Goal: Information Seeking & Learning: Learn about a topic

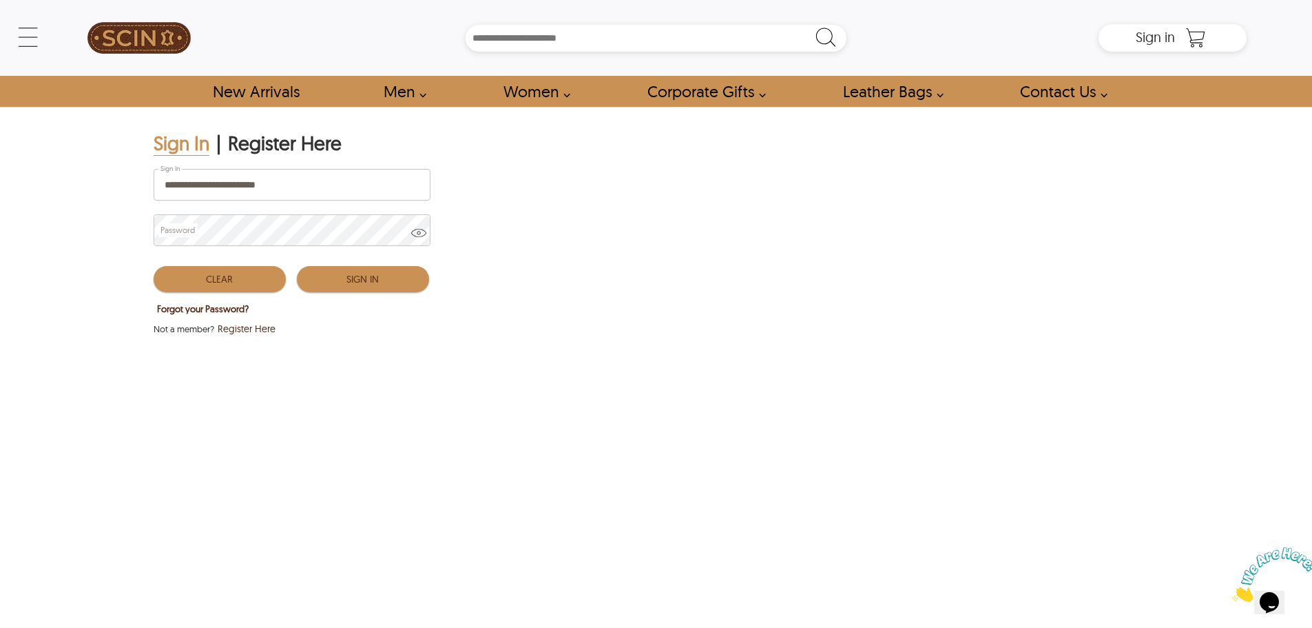
click at [379, 277] on button "Sign In" at bounding box center [363, 279] width 132 height 26
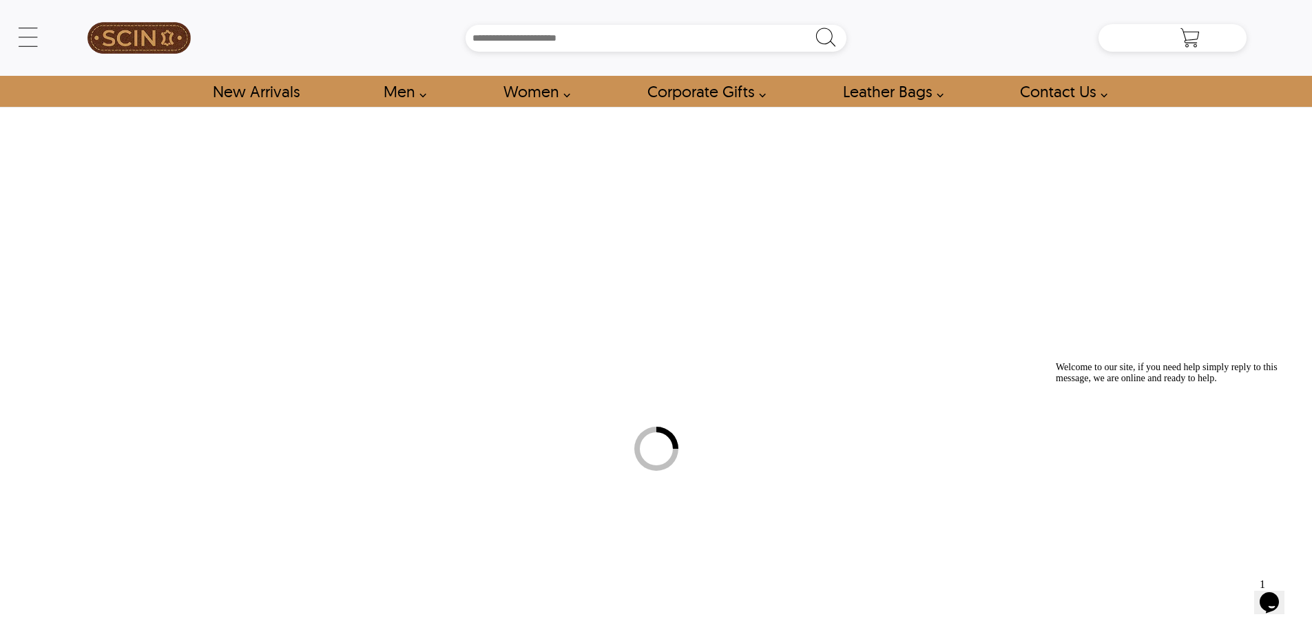
type input "**********"
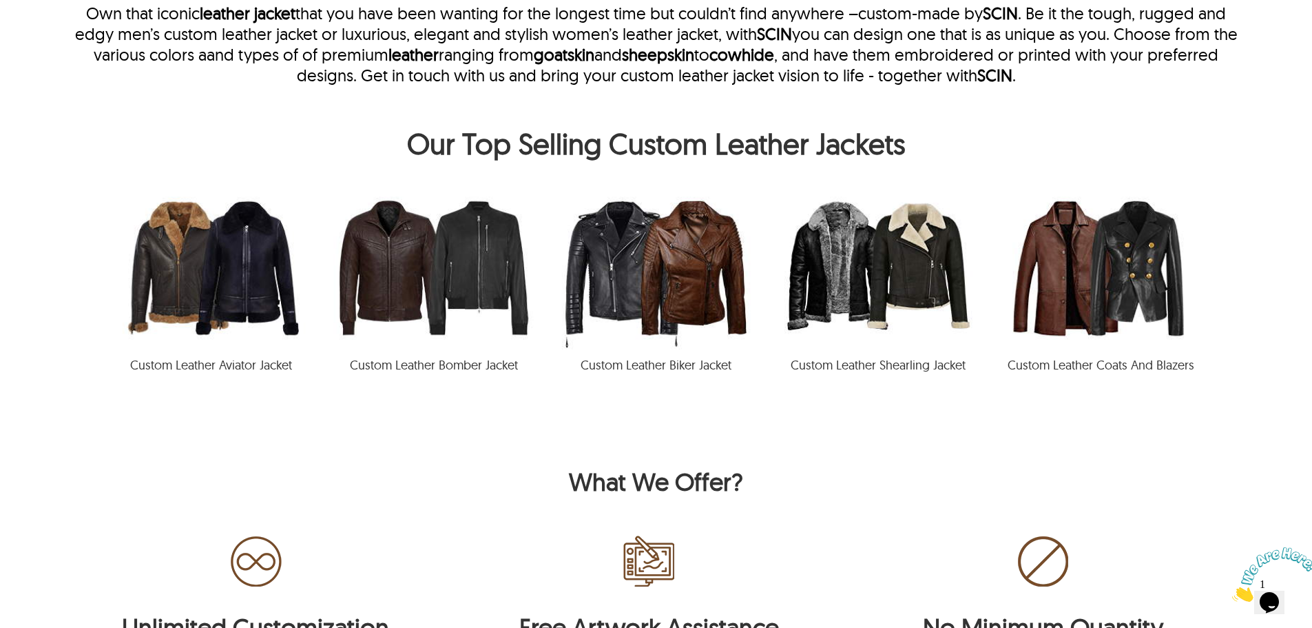
scroll to position [689, 0]
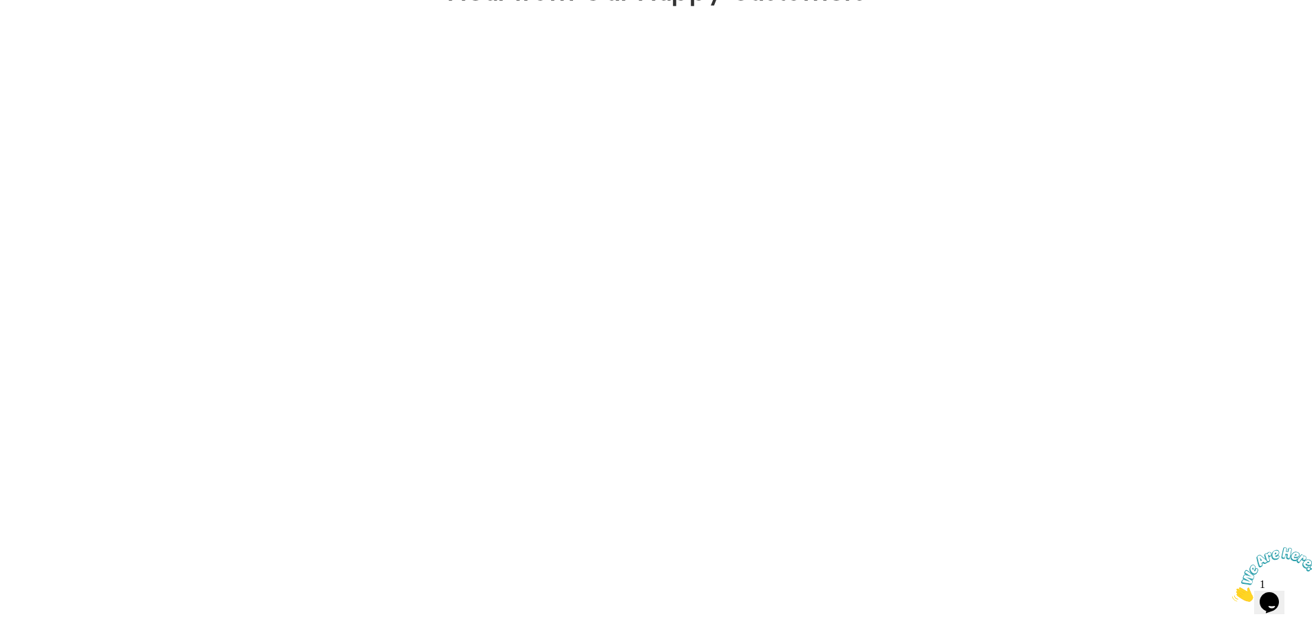
scroll to position [1378, 0]
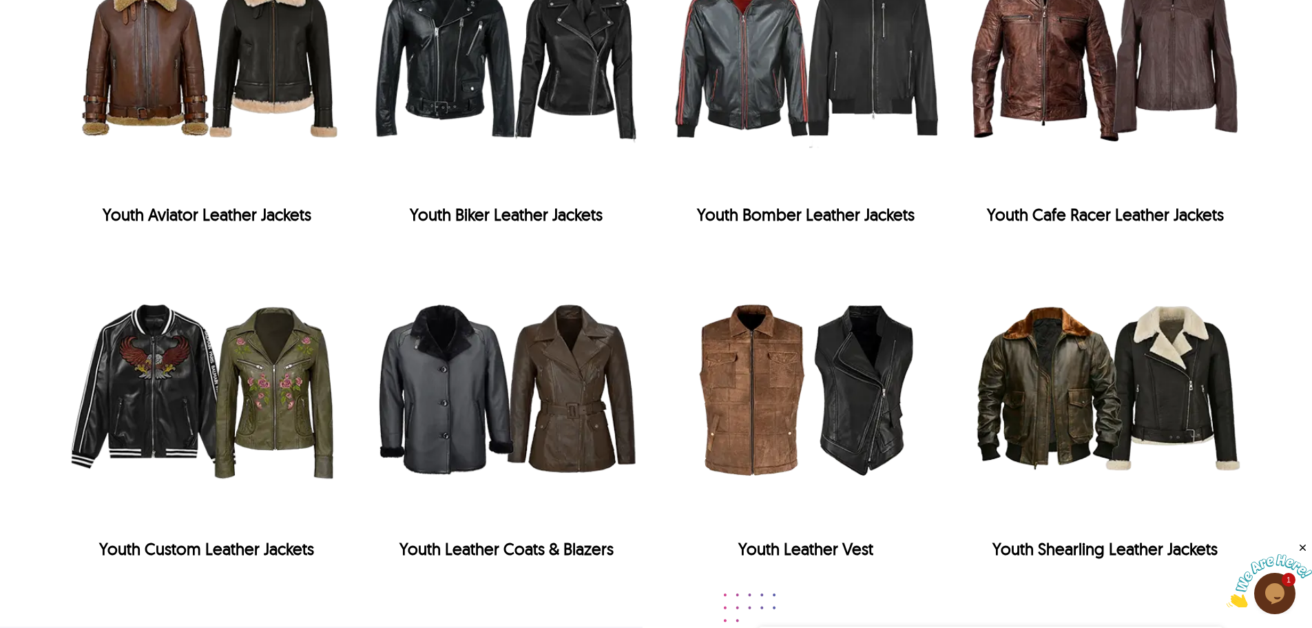
scroll to position [1653, 0]
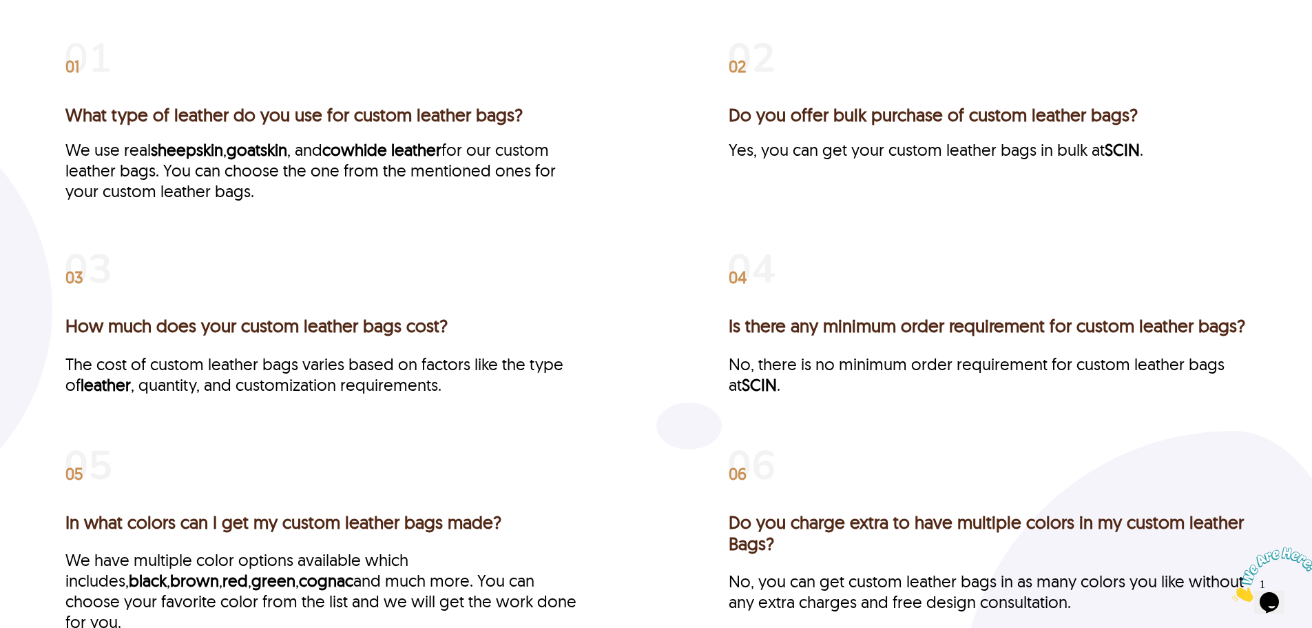
scroll to position [3195, 0]
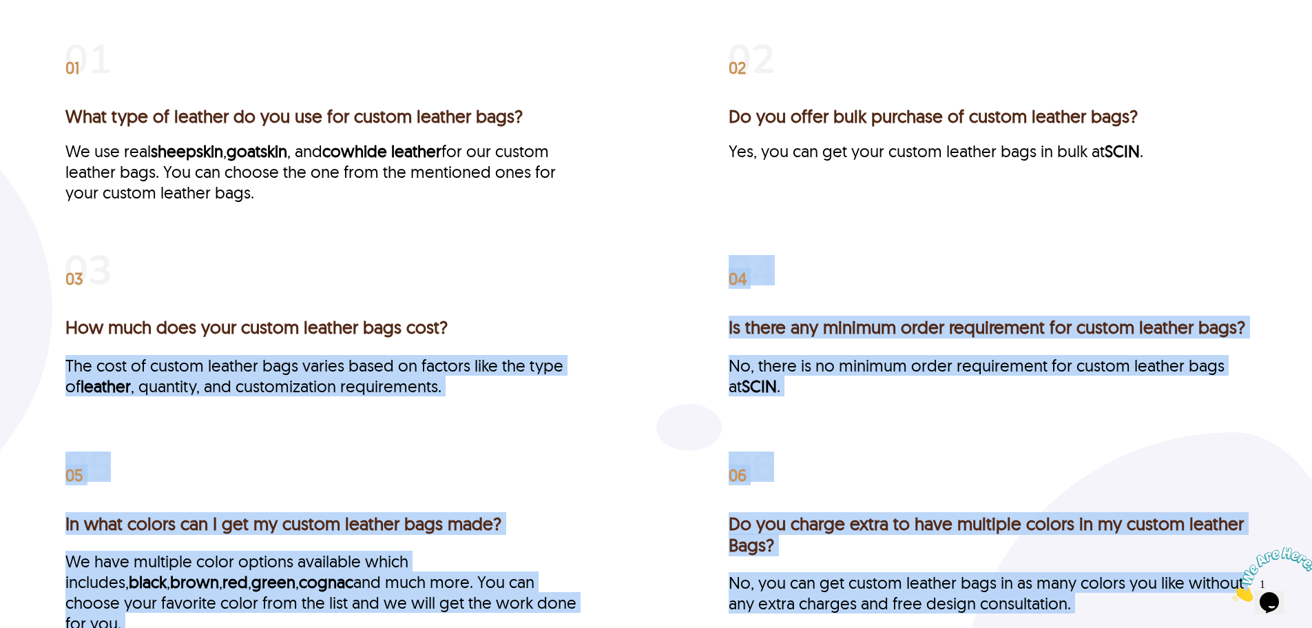
drag, startPoint x: 464, startPoint y: 353, endPoint x: 48, endPoint y: 357, distance: 416.8
click at [48, 357] on div "Frequently Asked Questions 01 What type of leather do you use for custom leathe…" at bounding box center [656, 431] width 1312 height 939
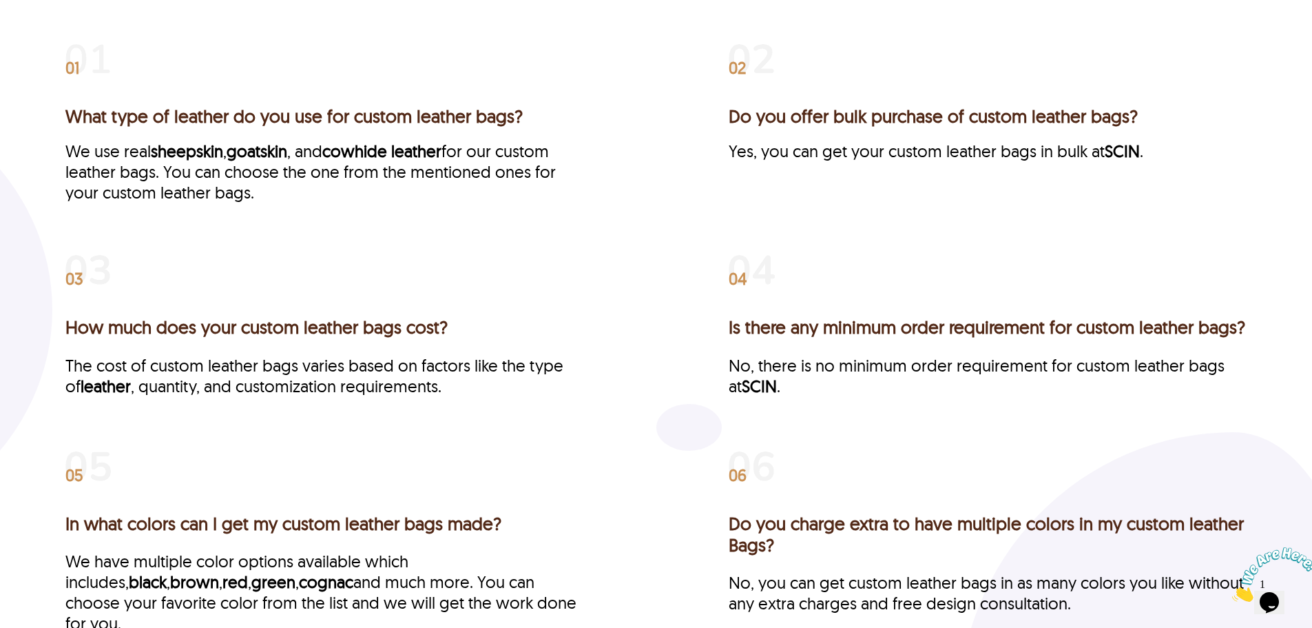
click at [71, 338] on h3 "How much does your custom leather bags cost?" at bounding box center [324, 326] width 518 height 21
click at [64, 345] on div "Frequently Asked Questions 01 What type of leather do you use for custom leathe…" at bounding box center [656, 431] width 1312 height 939
click at [68, 338] on h3 "How much does your custom leather bags cost?" at bounding box center [324, 326] width 518 height 21
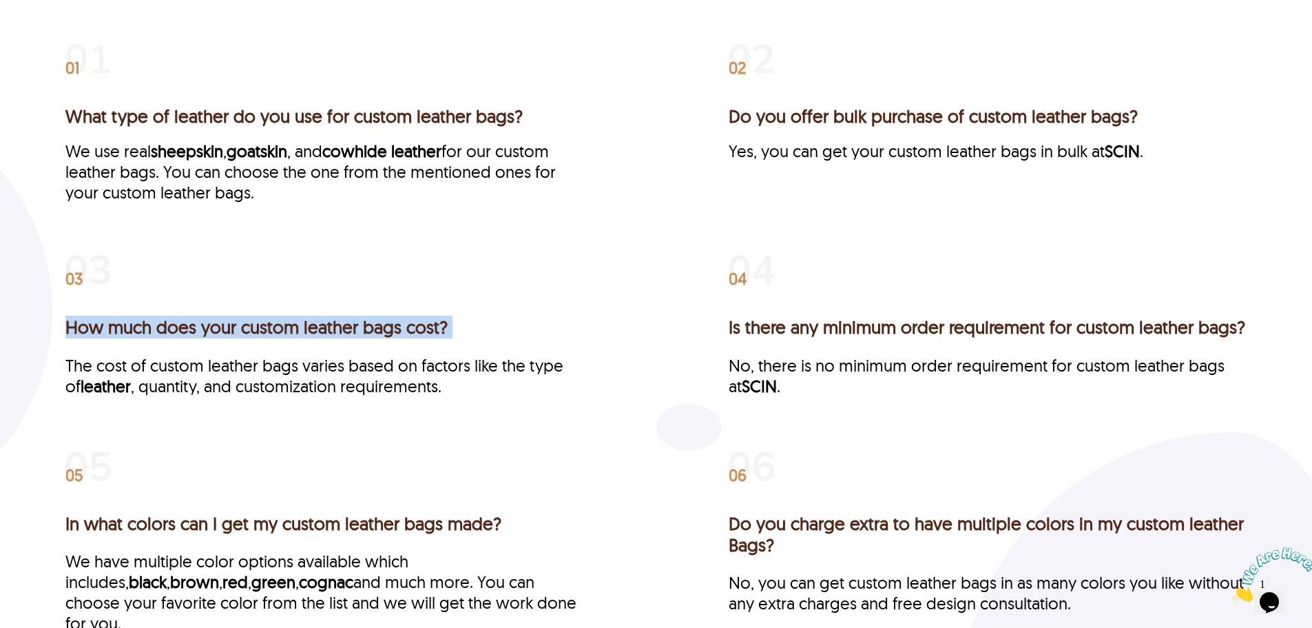
click at [68, 338] on h3 "How much does your custom leather bags cost?" at bounding box center [324, 326] width 518 height 21
copy h3 "How much does your custom leather bags cost?"
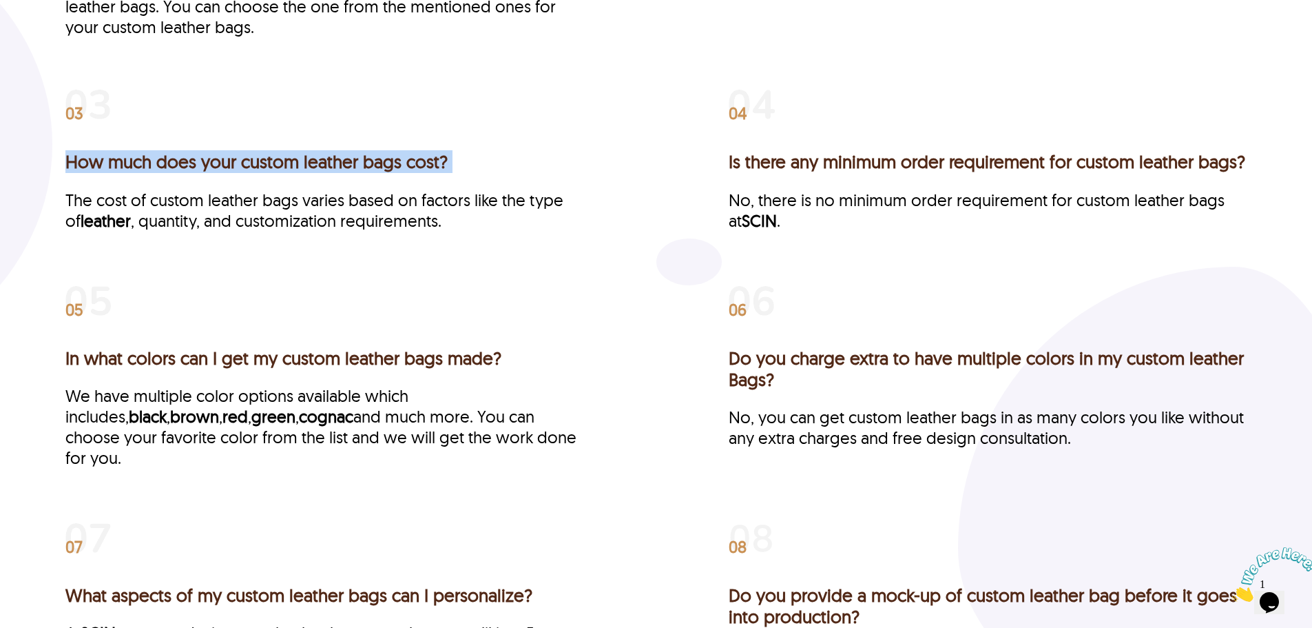
scroll to position [3540, 0]
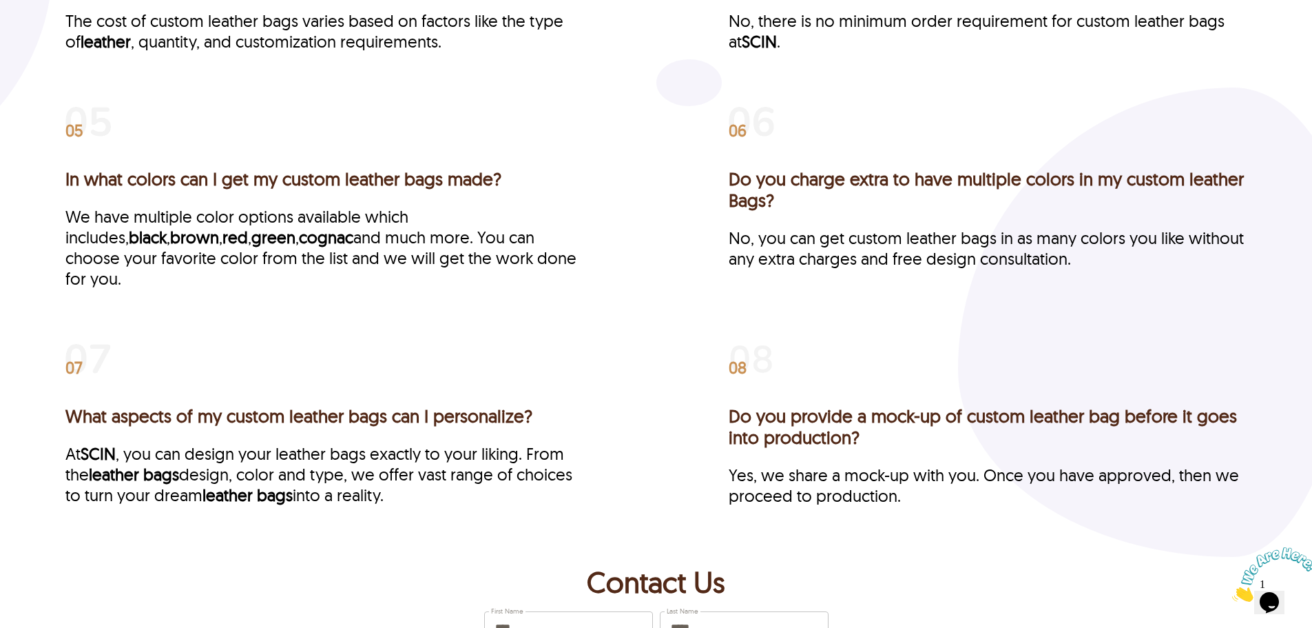
drag, startPoint x: 223, startPoint y: 398, endPoint x: 225, endPoint y: 405, distance: 7.7
click at [223, 398] on div "07 What aspects of my custom leather bags can I personalize? At SCIN , you can …" at bounding box center [324, 419] width 518 height 172
click at [225, 410] on h3 "What aspects of my custom leather bags can I personalize?" at bounding box center [324, 415] width 518 height 21
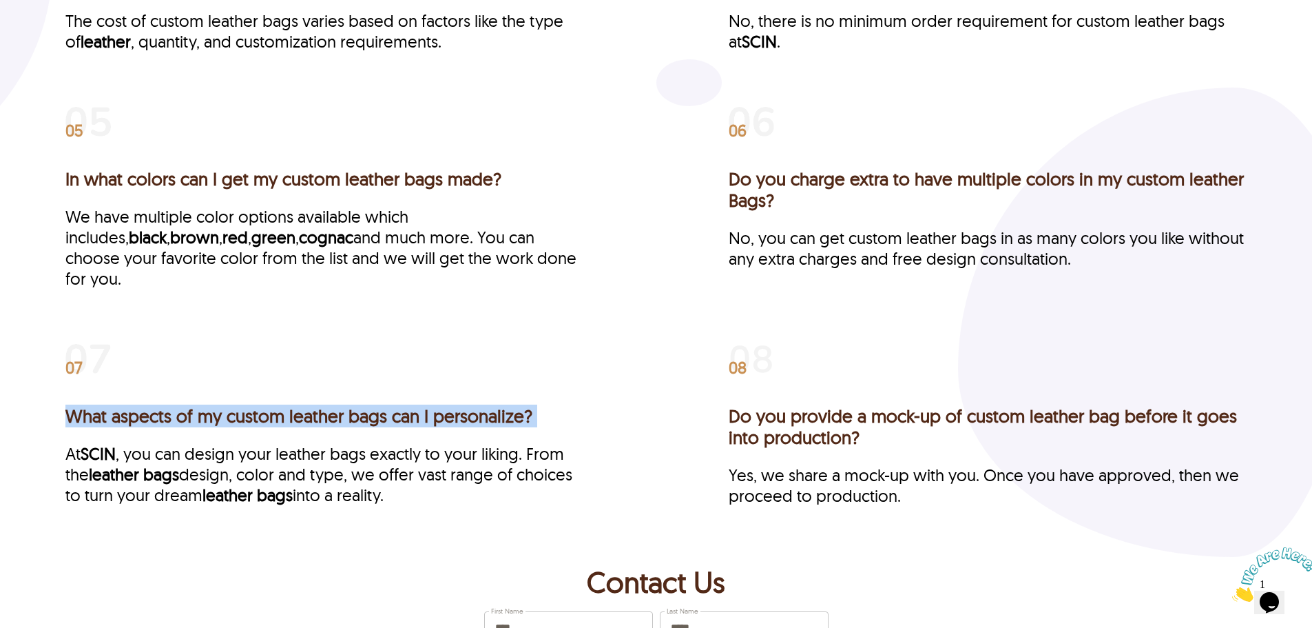
click at [225, 410] on h3 "What aspects of my custom leather bags can I personalize?" at bounding box center [324, 415] width 518 height 21
copy h3 "What aspects of my custom leather bags can I personalize?"
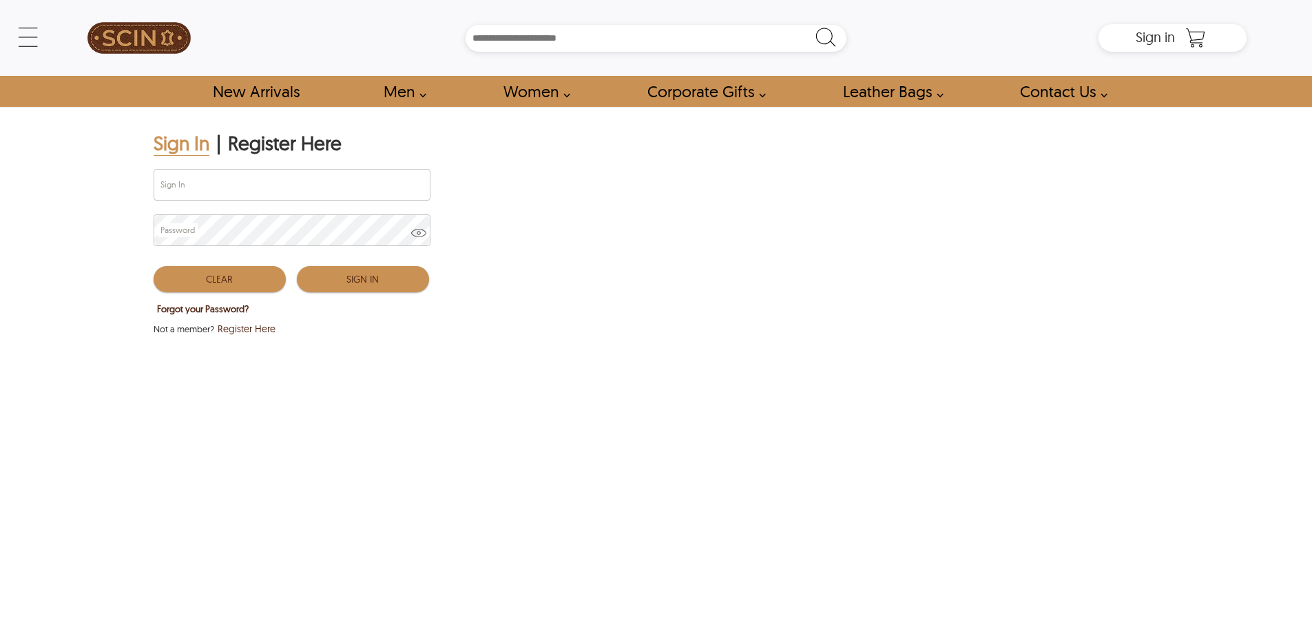
type input "**********"
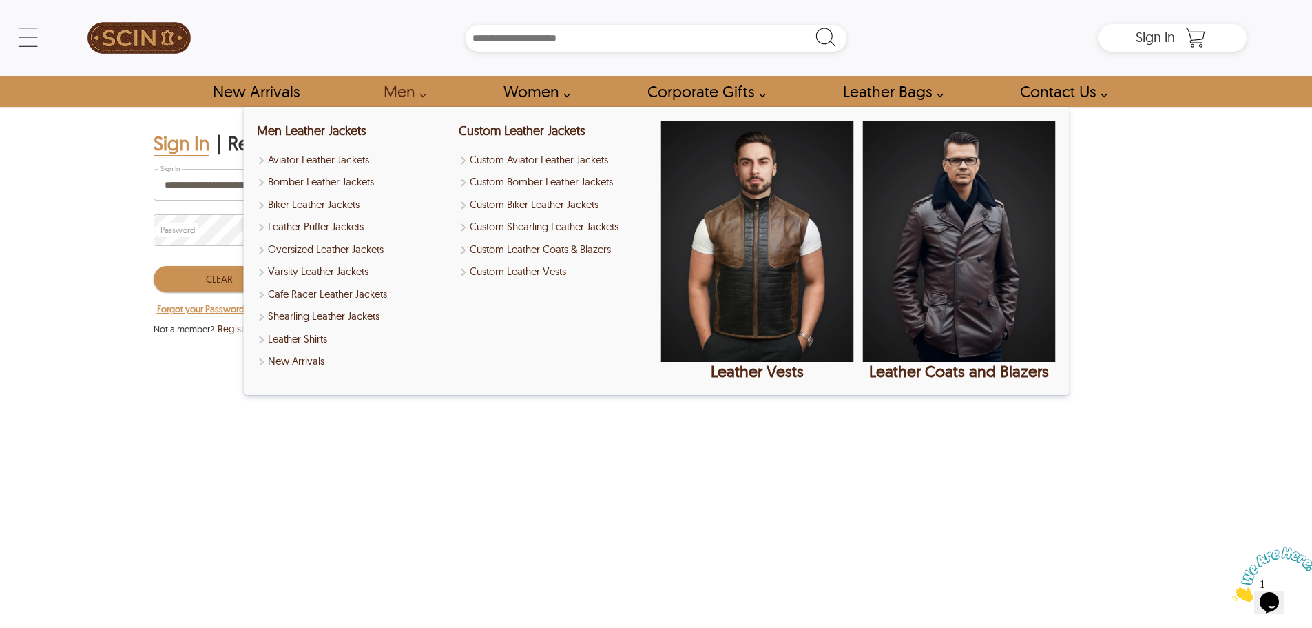
drag, startPoint x: 54, startPoint y: 327, endPoint x: 186, endPoint y: 314, distance: 132.2
click at [54, 326] on div "**********" at bounding box center [656, 373] width 1312 height 533
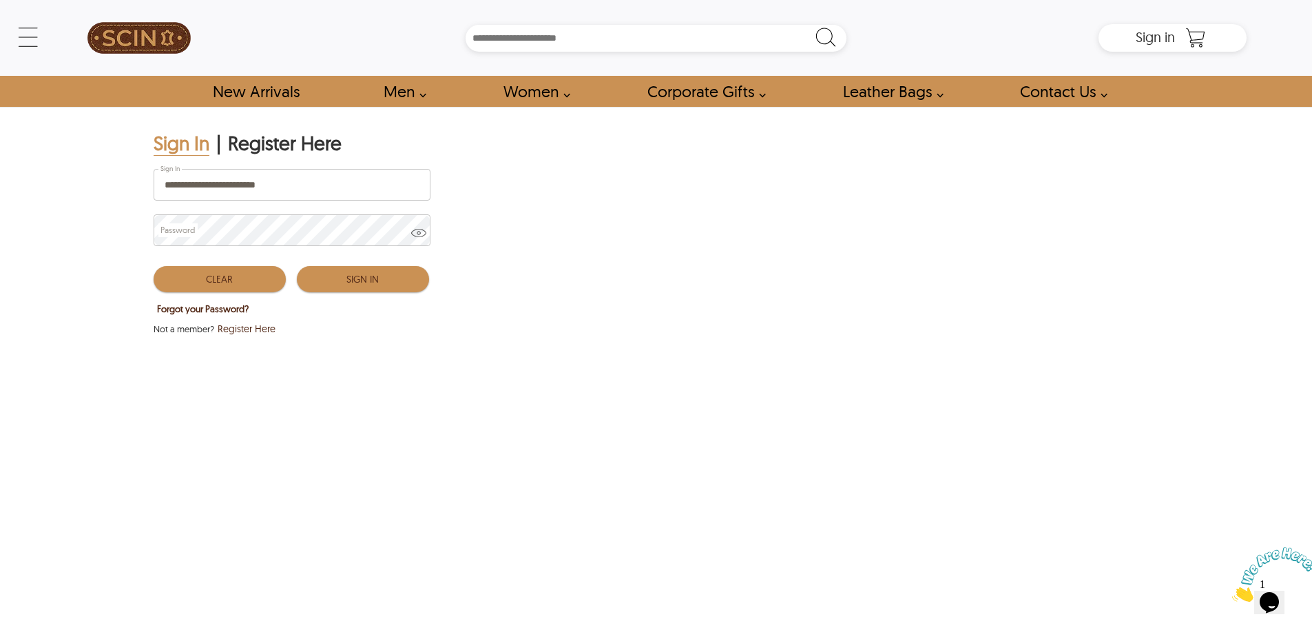
click at [361, 280] on button "Sign In" at bounding box center [363, 279] width 132 height 26
